Goal: Information Seeking & Learning: Learn about a topic

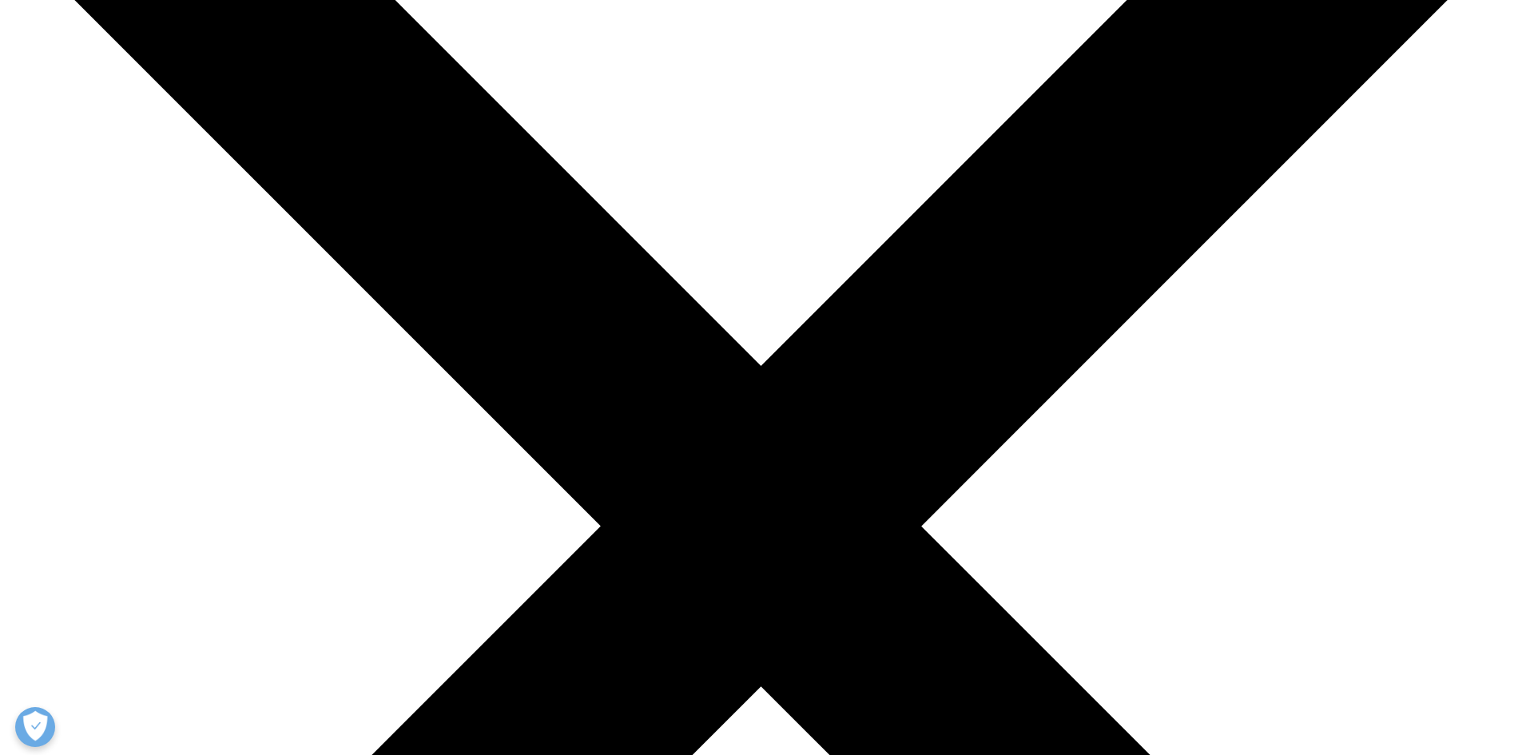
scroll to position [399, 0]
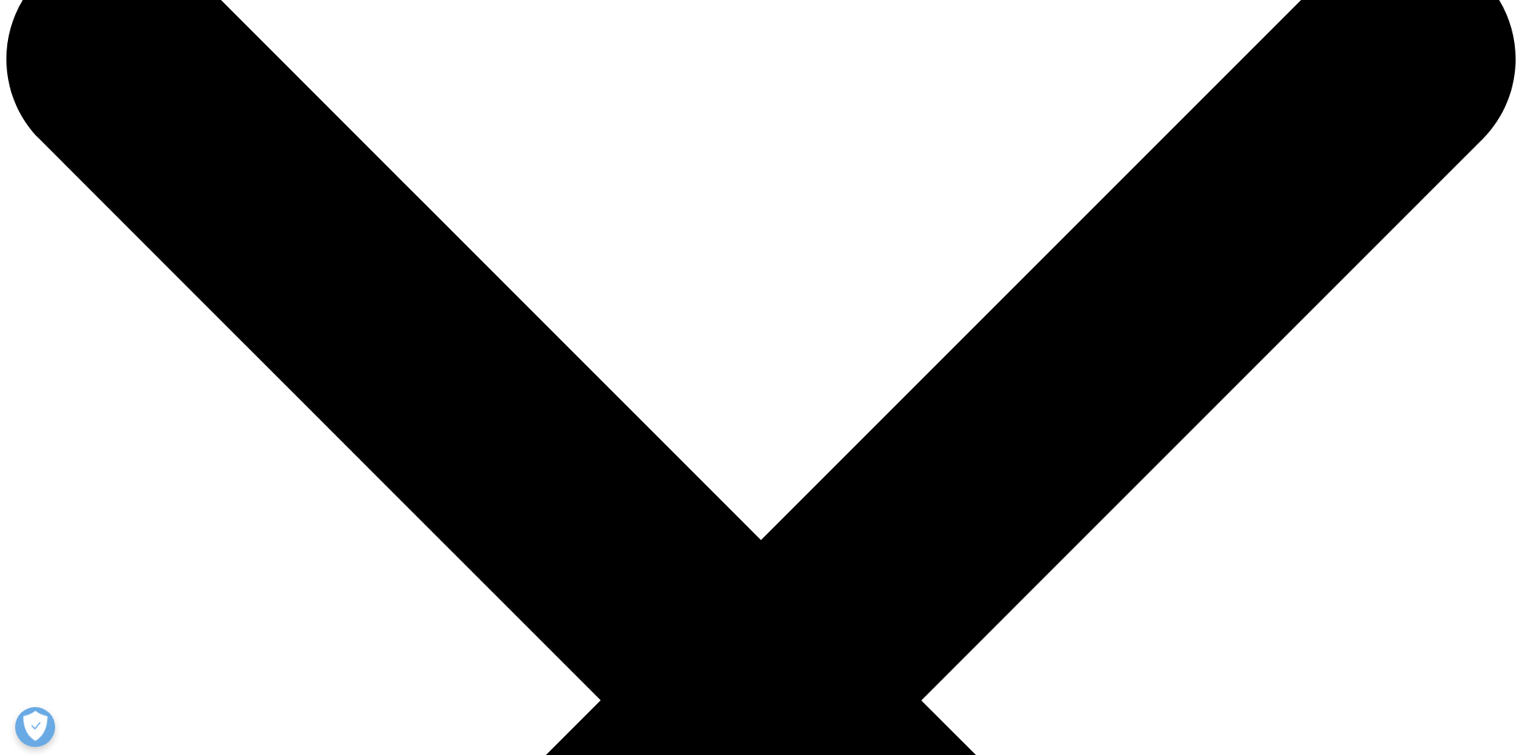
scroll to position [0, 0]
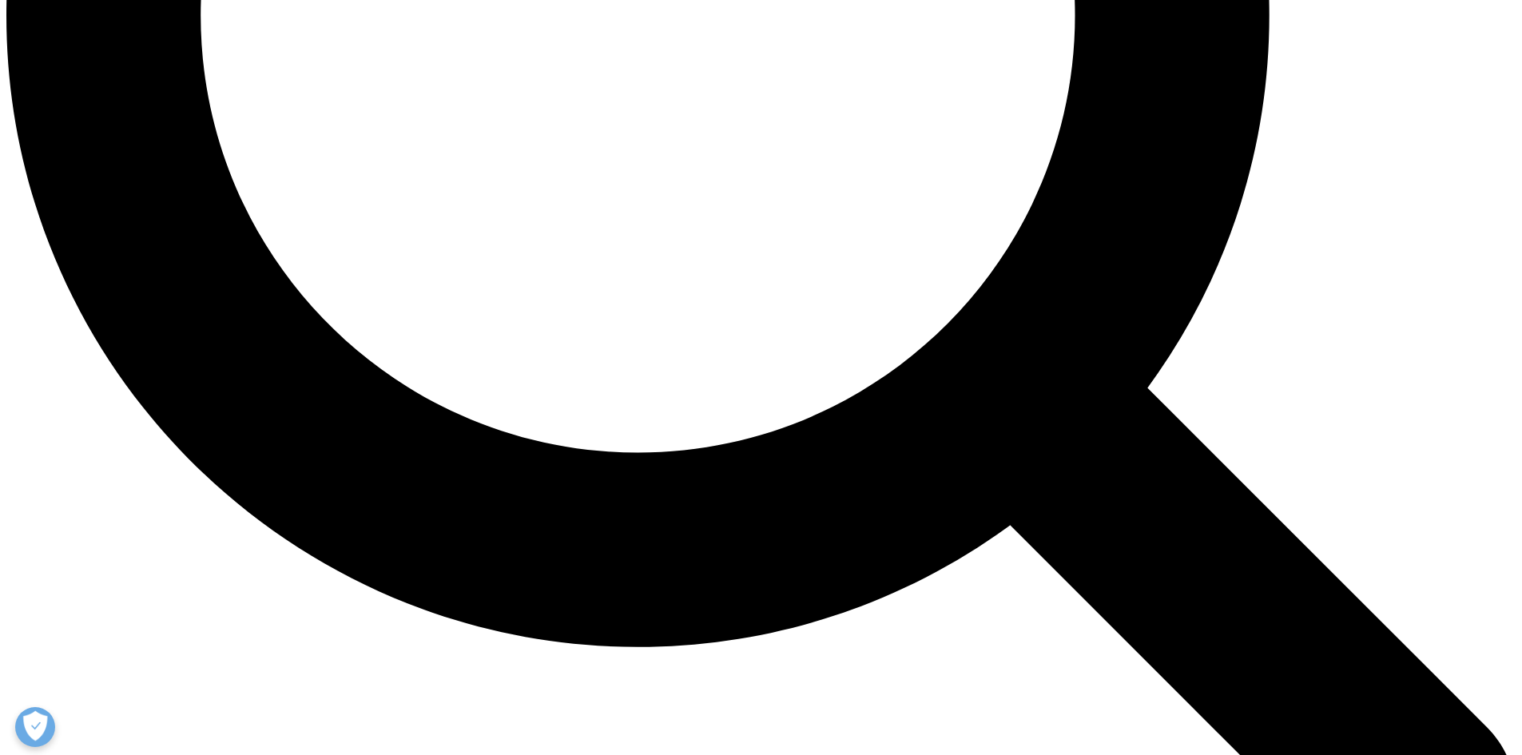
scroll to position [2071, 0]
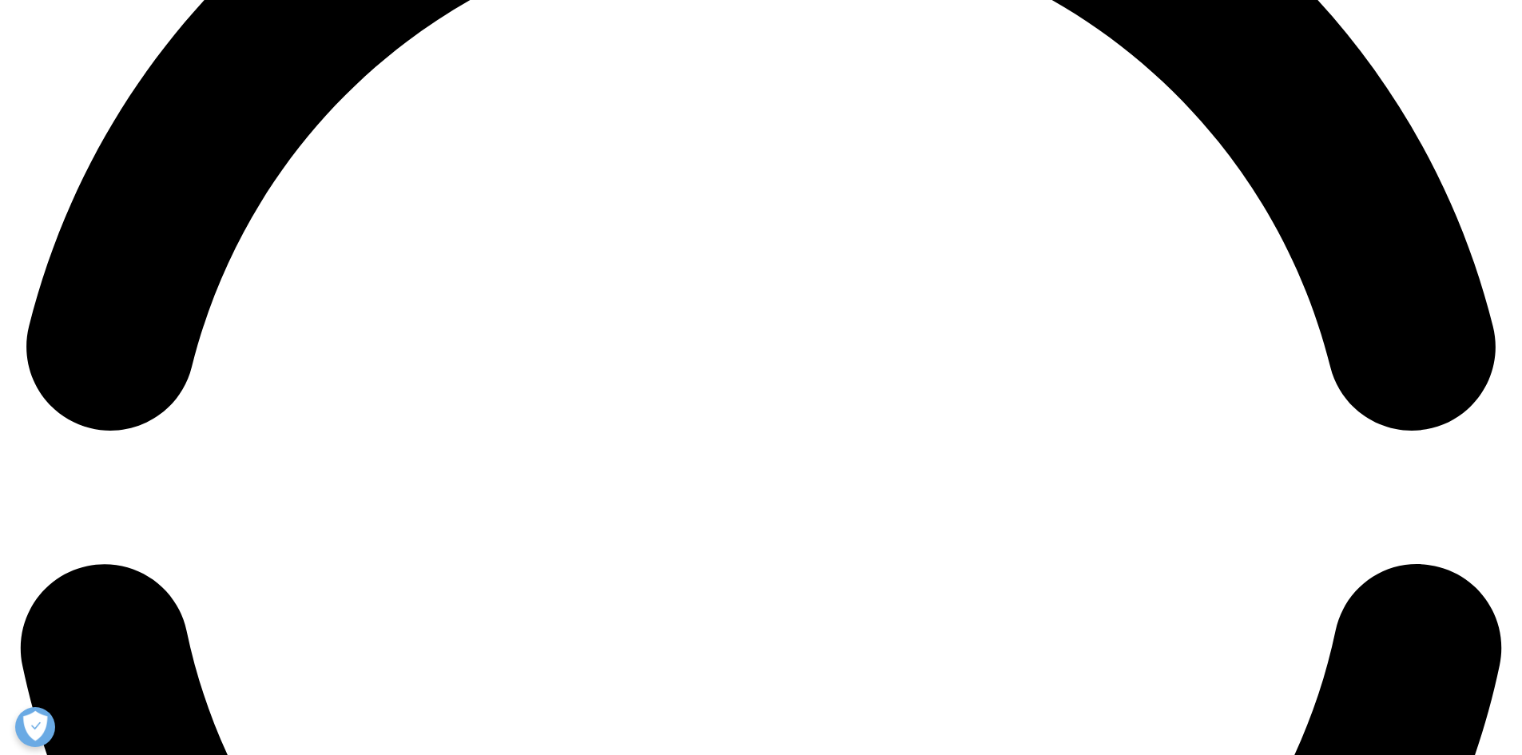
scroll to position [3364, 0]
